Goal: Find specific page/section: Find specific page/section

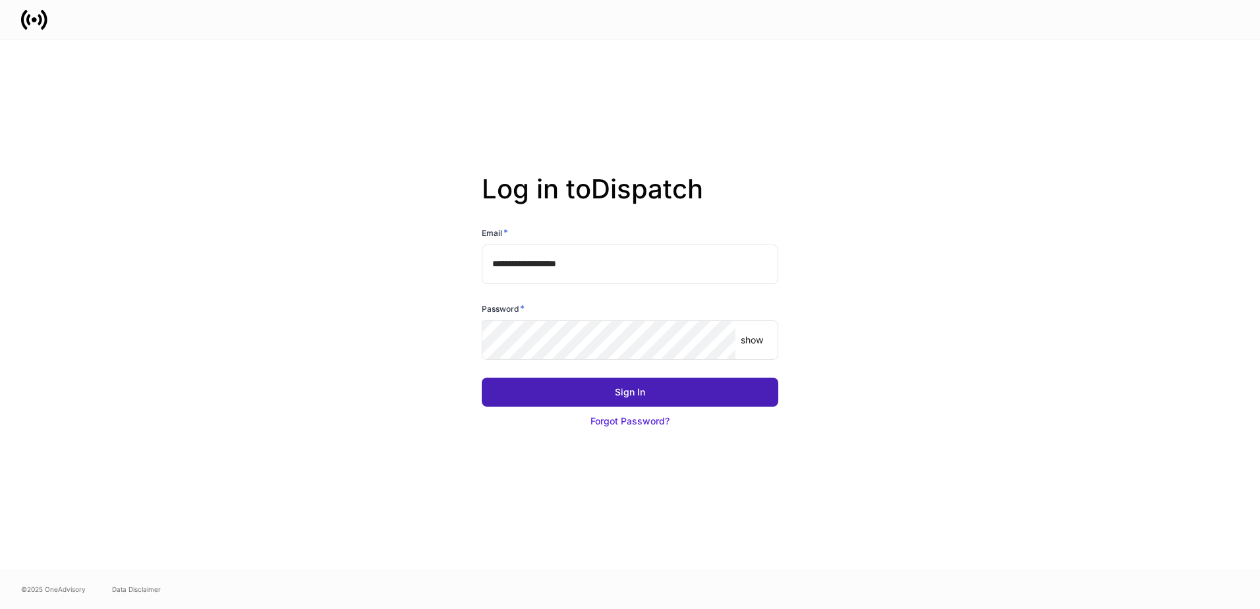
click at [612, 392] on button "Sign In" at bounding box center [630, 392] width 297 height 29
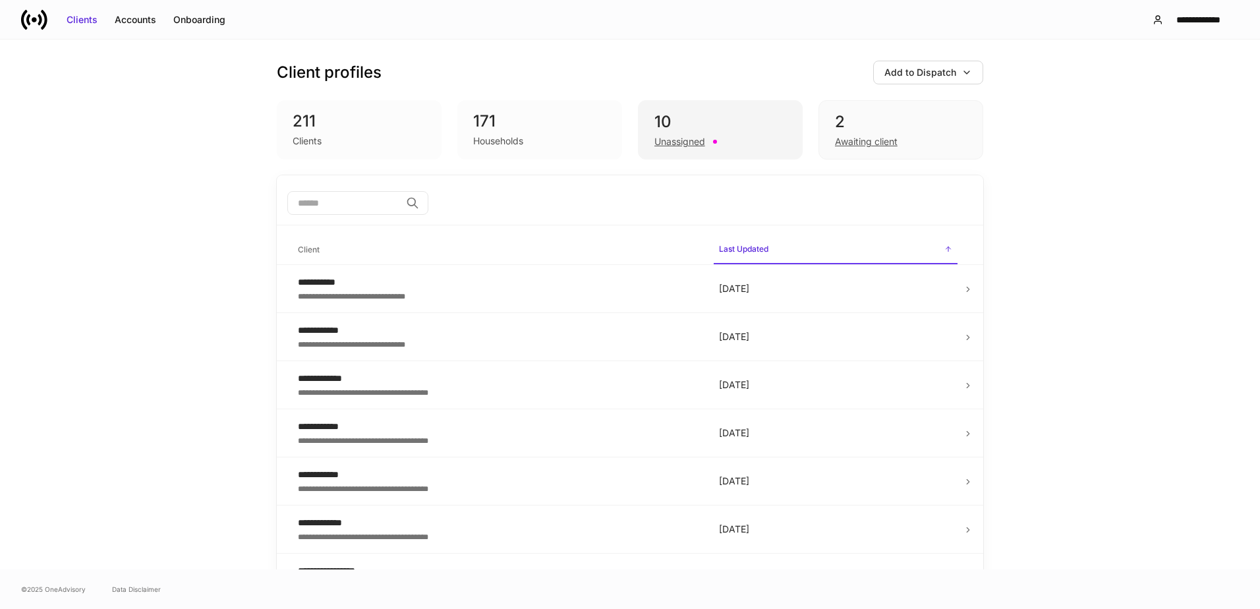
click at [747, 138] on div "Unassigned" at bounding box center [721, 140] width 132 height 16
click at [682, 114] on div "10" at bounding box center [721, 121] width 132 height 21
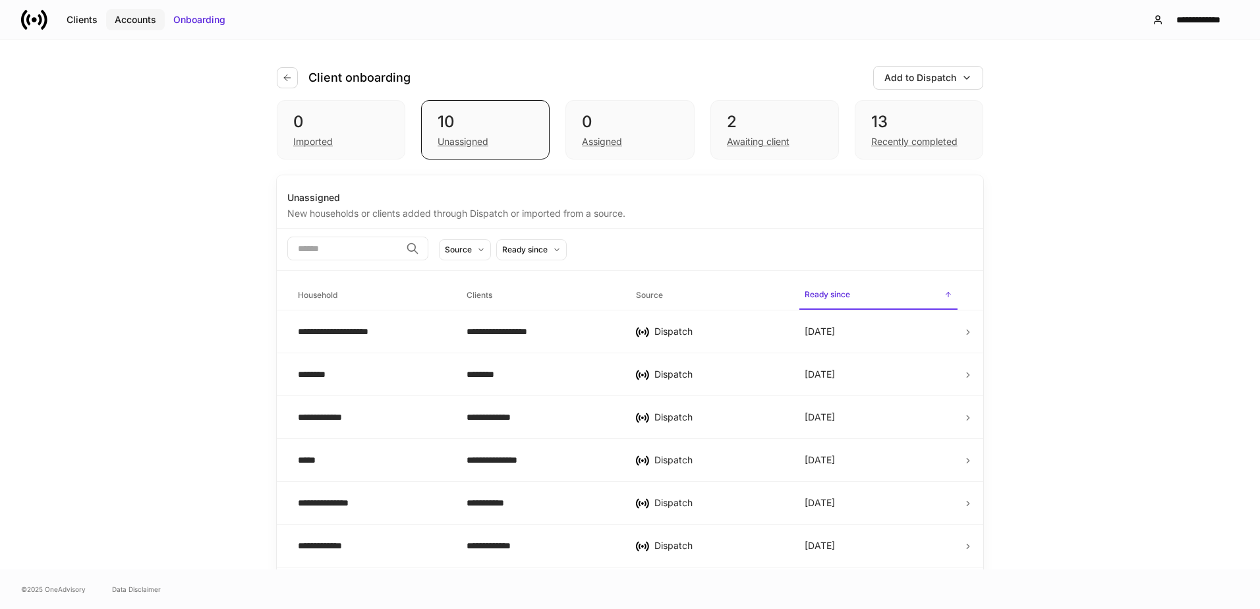
click at [137, 20] on div "Accounts" at bounding box center [136, 19] width 42 height 13
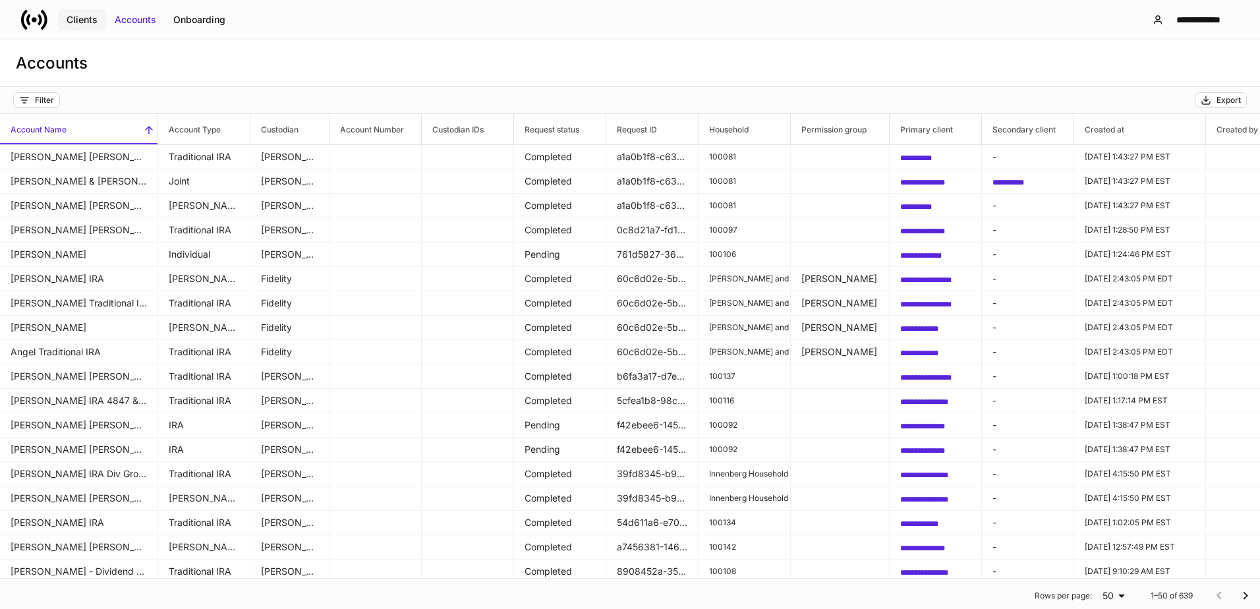
click at [69, 20] on div "Clients" at bounding box center [82, 19] width 31 height 13
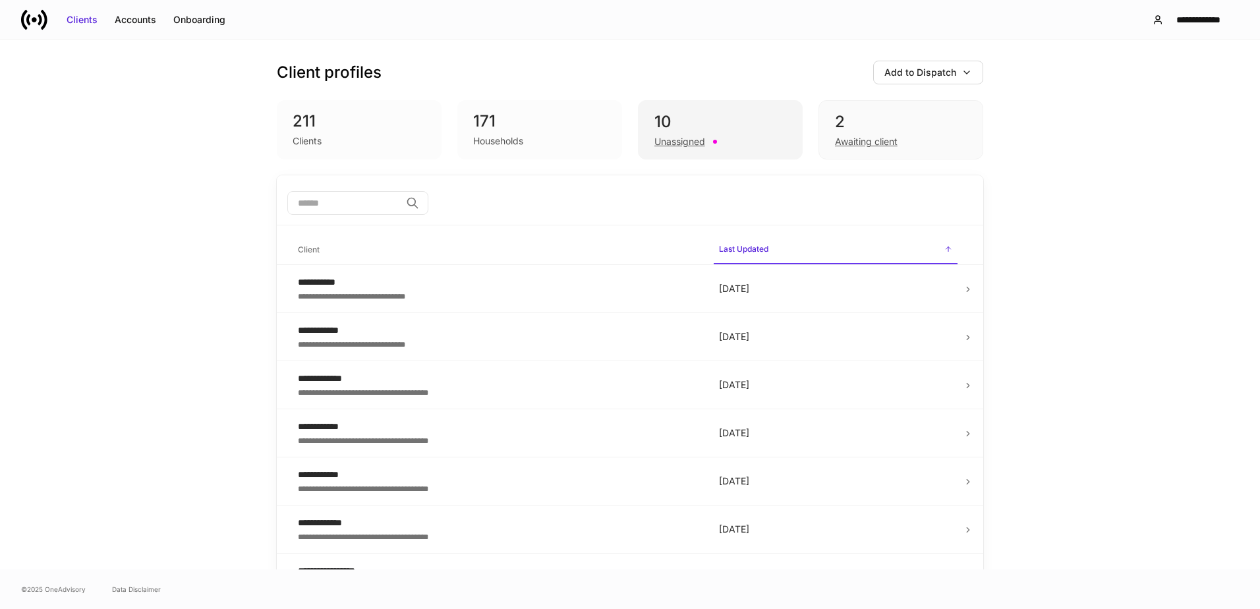
click at [730, 125] on div "10" at bounding box center [721, 121] width 132 height 21
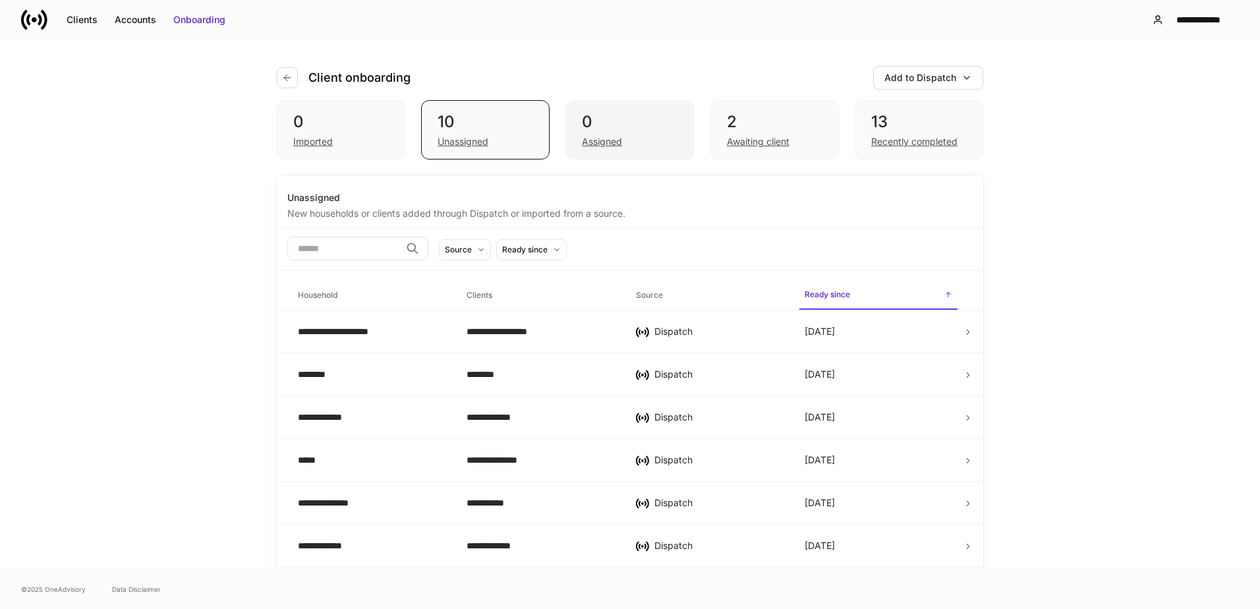
click at [636, 119] on div "0" at bounding box center [630, 121] width 96 height 21
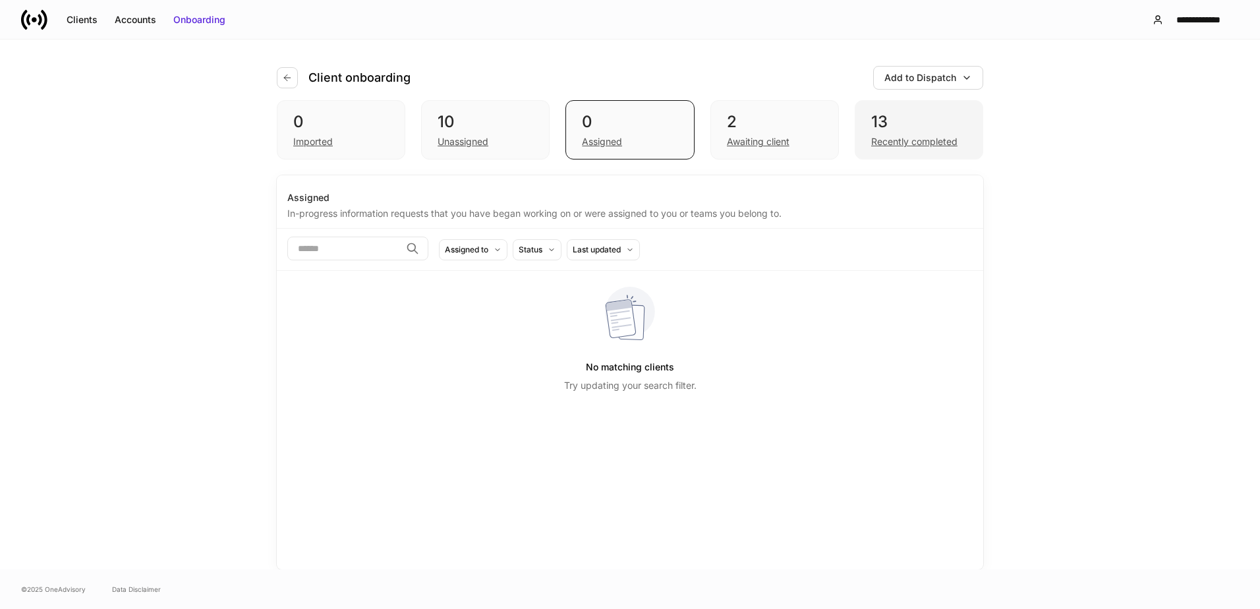
click at [912, 122] on div "13" at bounding box center [919, 121] width 96 height 21
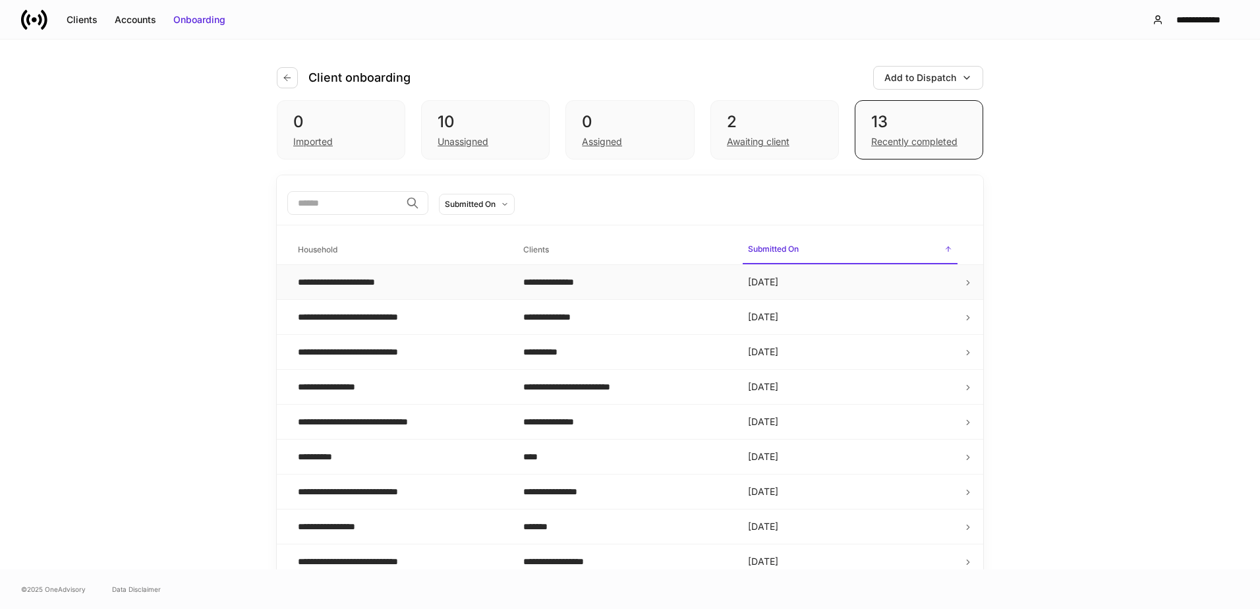
click at [344, 285] on div "**********" at bounding box center [354, 282] width 113 height 13
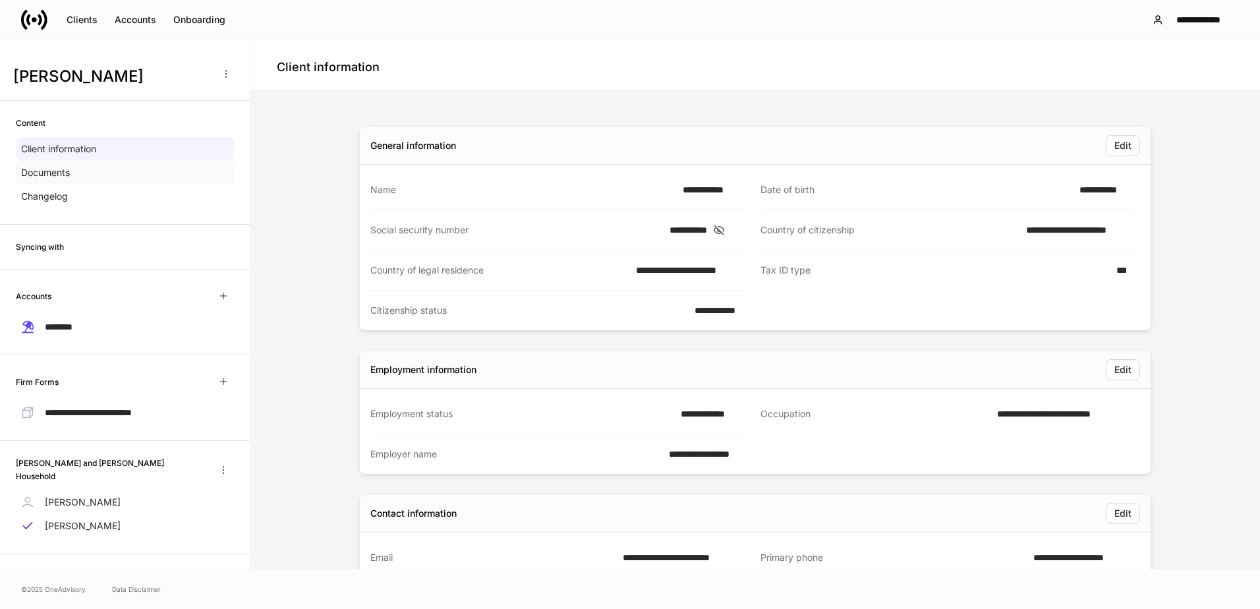
click at [127, 181] on div "Documents" at bounding box center [125, 173] width 218 height 24
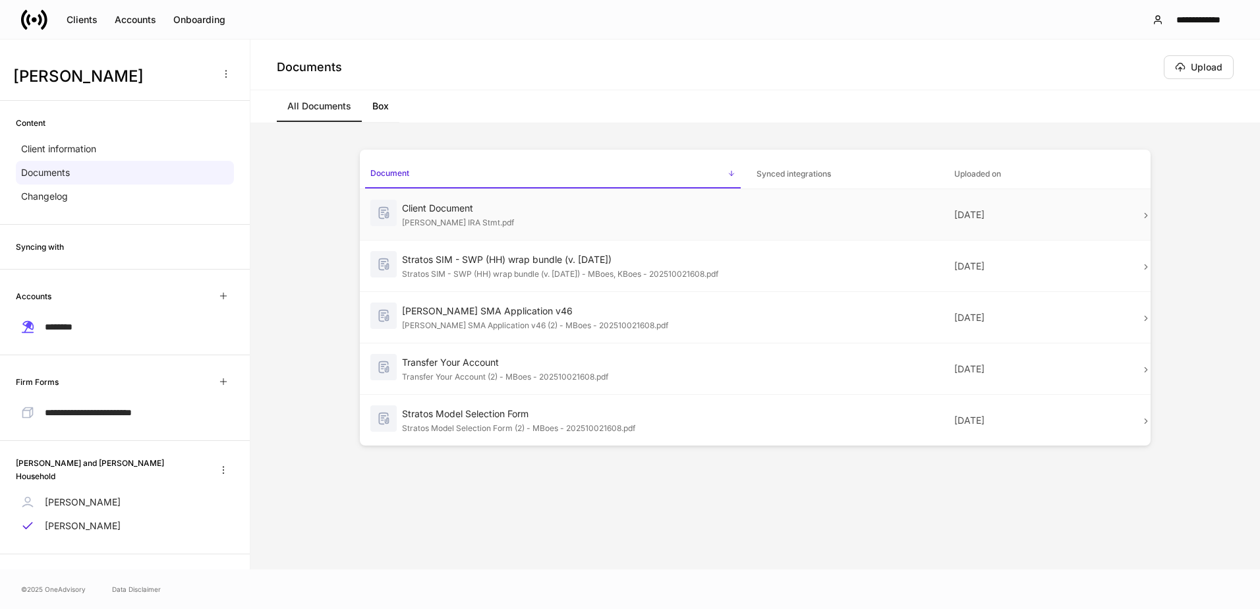
click at [485, 206] on div "Client Document" at bounding box center [569, 208] width 334 height 13
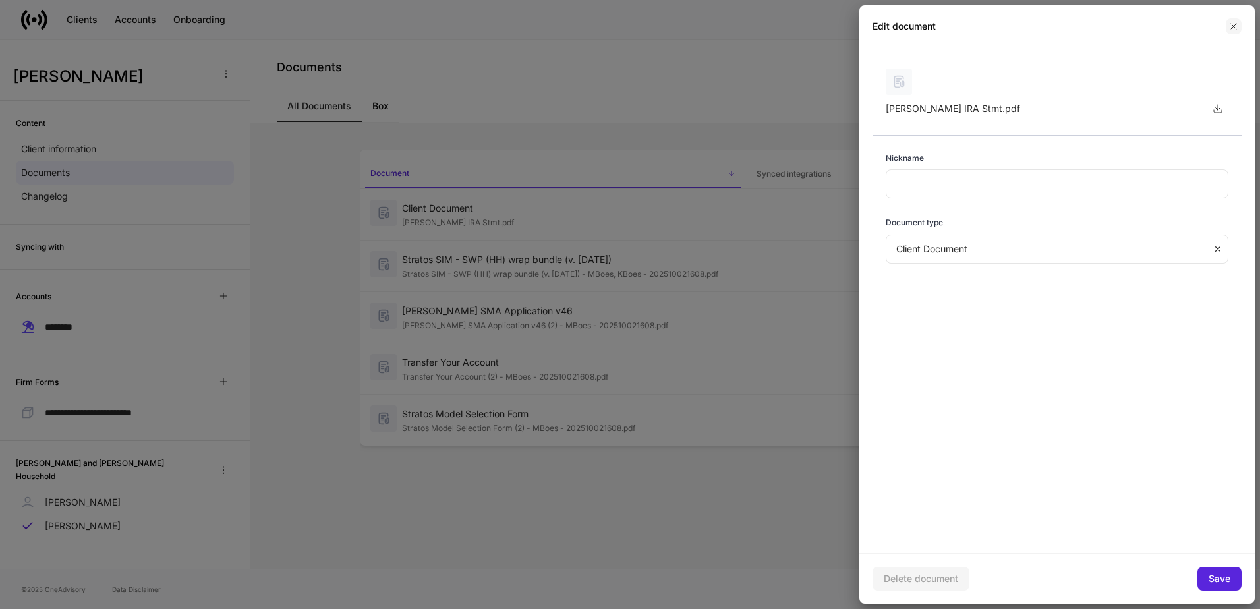
click at [1234, 26] on icon "button" at bounding box center [1233, 26] width 5 height 5
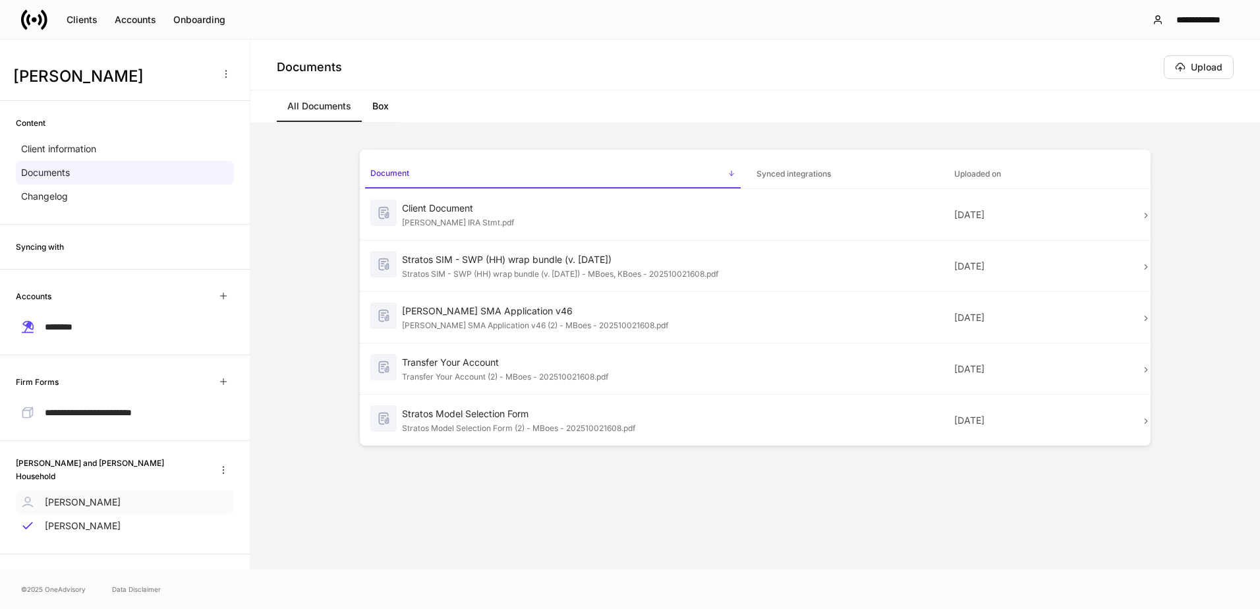
click at [90, 500] on p "[PERSON_NAME]" at bounding box center [83, 502] width 76 height 13
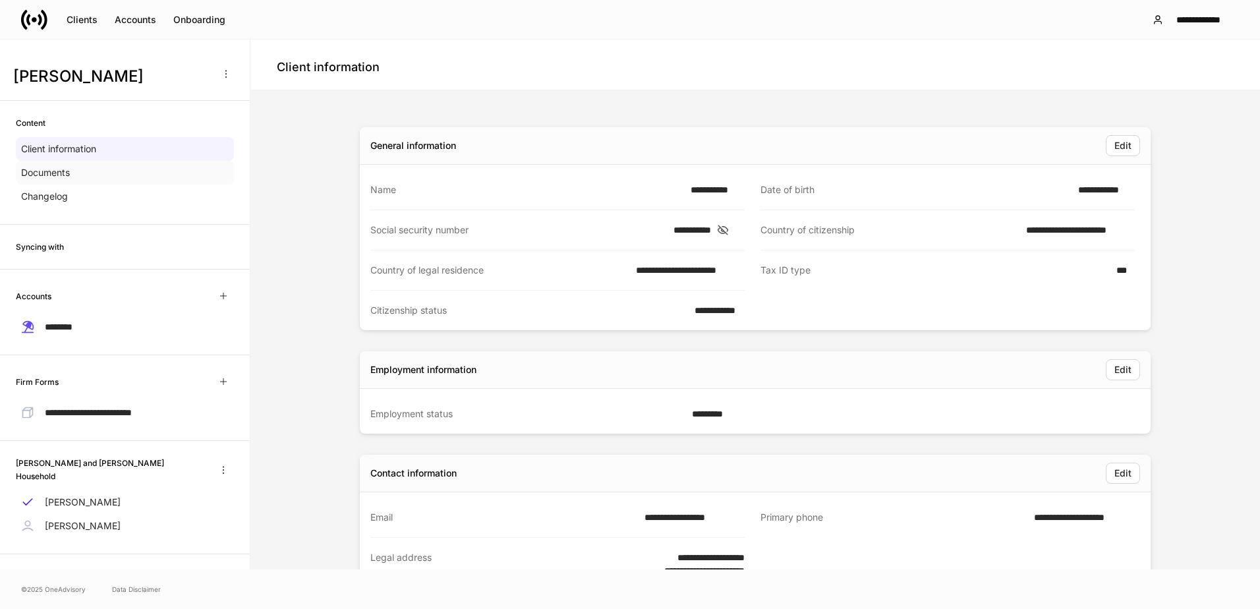
click at [76, 170] on div "Documents" at bounding box center [125, 173] width 218 height 24
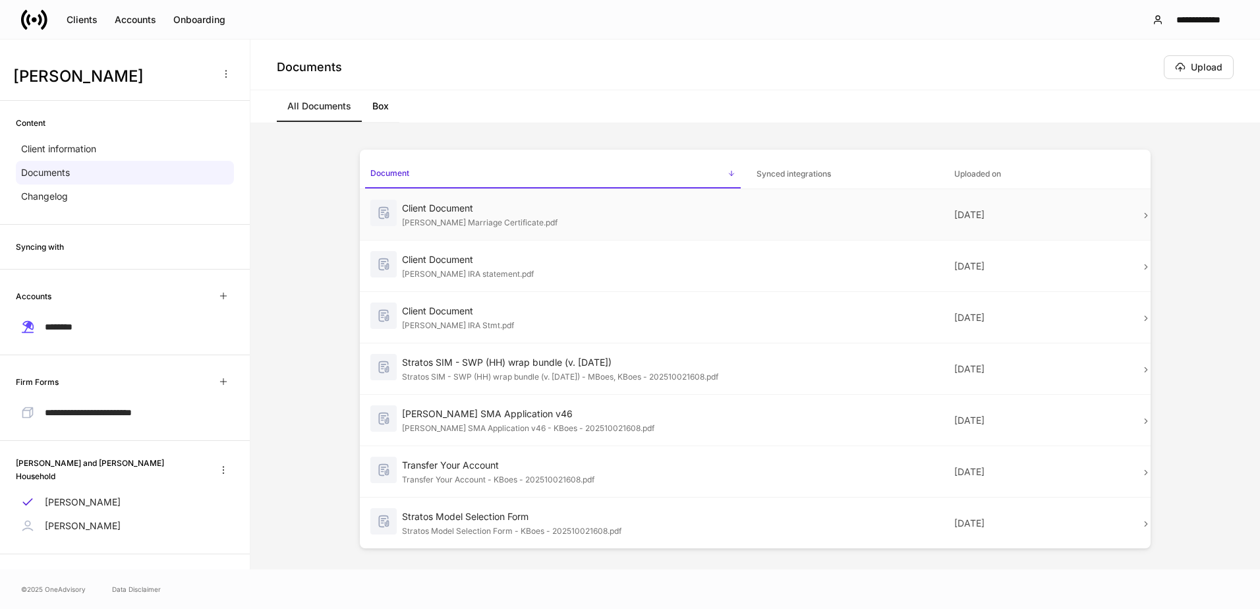
click at [537, 212] on div "Client Document" at bounding box center [569, 208] width 334 height 13
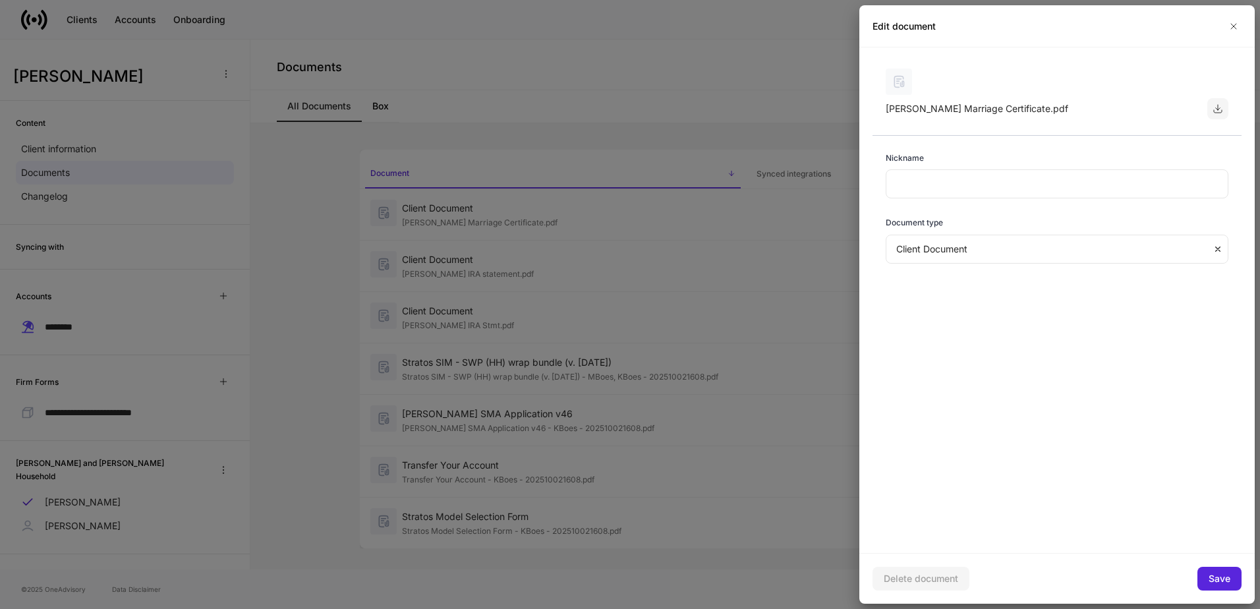
click at [1221, 110] on icon "button" at bounding box center [1218, 108] width 11 height 11
drag, startPoint x: 303, startPoint y: 184, endPoint x: 298, endPoint y: 172, distance: 13.0
click at [303, 179] on div at bounding box center [630, 304] width 1260 height 609
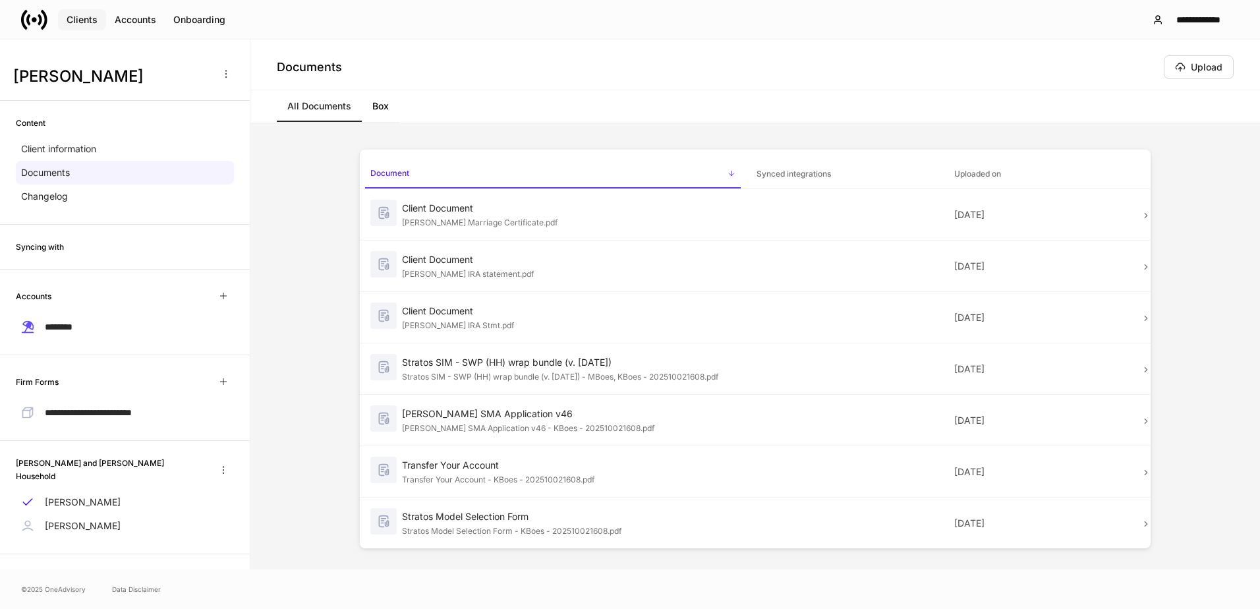
click at [79, 16] on div "Clients" at bounding box center [82, 19] width 31 height 13
